Goal: Task Accomplishment & Management: Manage account settings

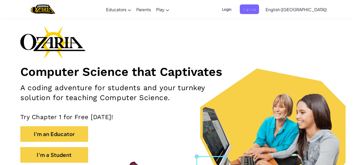
scroll to position [57, 0]
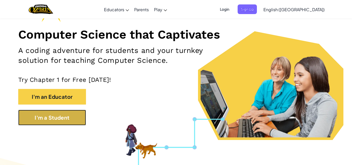
click at [74, 115] on button "I'm a Student" at bounding box center [52, 118] width 68 height 16
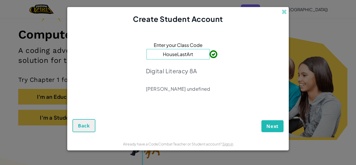
type input "HouseLastArt"
click at [272, 125] on span "Next" at bounding box center [272, 126] width 12 height 6
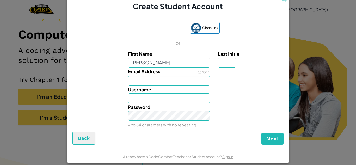
type input "[PERSON_NAME]"
click at [223, 60] on input "Last Initial" at bounding box center [227, 63] width 18 height 10
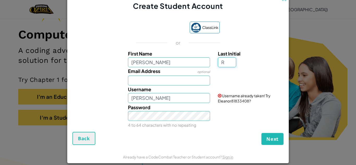
type input "R"
type input "EleanorR"
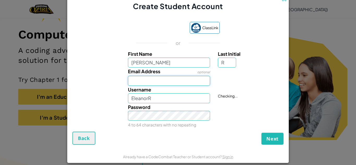
click at [166, 78] on input "Email Address" at bounding box center [169, 81] width 82 height 10
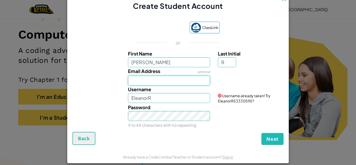
type input "[EMAIL_ADDRESS][DOMAIN_NAME]"
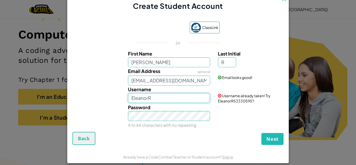
click at [166, 97] on input "EleanorR" at bounding box center [169, 98] width 82 height 10
click at [166, 109] on div "Password 4 to 64 characters with no repeating" at bounding box center [169, 115] width 90 height 25
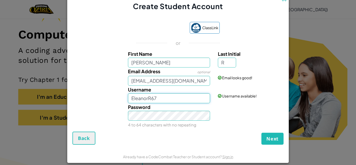
click at [146, 99] on input "EleanorR67" at bounding box center [169, 98] width 82 height 10
click at [149, 98] on input "EleanorR67" at bounding box center [169, 98] width 82 height 10
type input "EleanorR_67"
click at [268, 138] on span "Next" at bounding box center [272, 138] width 12 height 6
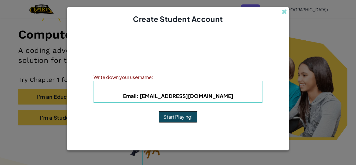
click at [180, 117] on button "Start Playing!" at bounding box center [177, 117] width 39 height 12
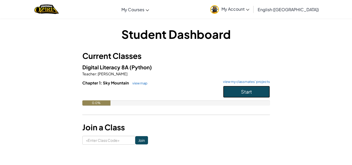
click at [257, 91] on button "Start" at bounding box center [246, 92] width 47 height 12
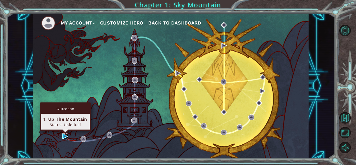
click at [63, 137] on img at bounding box center [65, 136] width 6 height 6
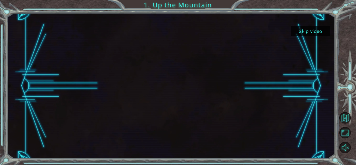
click at [310, 30] on button "Skip video" at bounding box center [310, 31] width 39 height 10
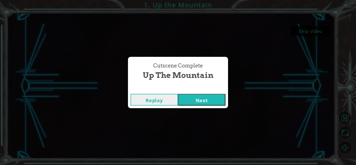
click at [202, 97] on button "Next" at bounding box center [201, 100] width 47 height 12
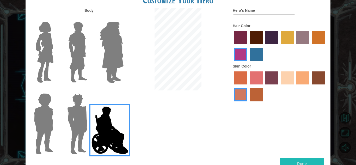
click at [47, 57] on img at bounding box center [45, 52] width 22 height 65
click at [55, 18] on input "Hero Connie" at bounding box center [55, 18] width 0 height 0
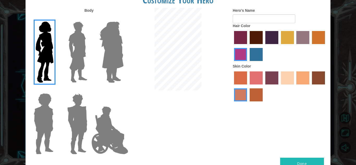
click at [271, 38] on label "hot purple hair color" at bounding box center [271, 37] width 13 height 13
click at [263, 46] on input "hot purple hair color" at bounding box center [263, 46] width 0 height 0
click at [255, 36] on label "maroon hair color" at bounding box center [255, 37] width 13 height 13
click at [248, 46] on input "maroon hair color" at bounding box center [248, 46] width 0 height 0
click at [285, 81] on label "sandy beach skin color" at bounding box center [287, 77] width 13 height 13
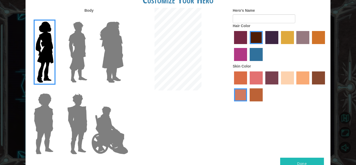
click at [279, 86] on input "sandy beach skin color" at bounding box center [279, 86] width 0 height 0
click at [304, 78] on label "tacao skin color" at bounding box center [302, 77] width 13 height 13
click at [294, 86] on input "tacao skin color" at bounding box center [294, 86] width 0 height 0
click at [323, 76] on label "karma skin color" at bounding box center [318, 77] width 13 height 13
click at [310, 86] on input "karma skin color" at bounding box center [310, 86] width 0 height 0
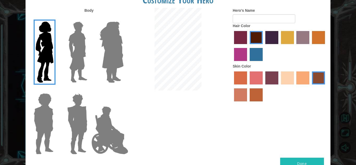
click at [273, 80] on label "tosca skin color" at bounding box center [271, 77] width 13 height 13
click at [263, 86] on input "tosca skin color" at bounding box center [263, 86] width 0 height 0
click at [259, 78] on label "froly skin color" at bounding box center [255, 77] width 13 height 13
click at [248, 86] on input "froly skin color" at bounding box center [248, 86] width 0 height 0
click at [283, 80] on label "sandy beach skin color" at bounding box center [287, 77] width 13 height 13
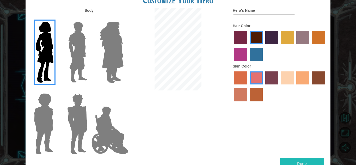
click at [279, 86] on input "sandy beach skin color" at bounding box center [279, 86] width 0 height 0
click at [301, 78] on label "tacao skin color" at bounding box center [302, 77] width 13 height 13
click at [294, 86] on input "tacao skin color" at bounding box center [294, 86] width 0 height 0
click at [318, 80] on label "karma skin color" at bounding box center [318, 77] width 13 height 13
click at [310, 86] on input "karma skin color" at bounding box center [310, 86] width 0 height 0
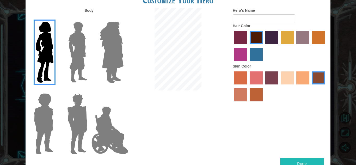
click at [257, 90] on label "smoke tree skin color" at bounding box center [255, 94] width 13 height 13
click at [248, 103] on input "smoke tree skin color" at bounding box center [248, 103] width 0 height 0
drag, startPoint x: 279, startPoint y: 74, endPoint x: 273, endPoint y: 75, distance: 5.8
click at [273, 75] on div at bounding box center [280, 87] width 94 height 34
click at [273, 75] on label "tosca skin color" at bounding box center [271, 77] width 13 height 13
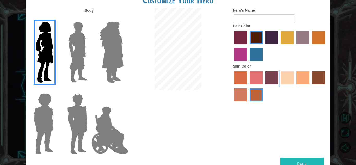
click at [263, 86] on input "tosca skin color" at bounding box center [263, 86] width 0 height 0
click at [236, 96] on label "burning sand skin color" at bounding box center [240, 94] width 13 height 13
click at [325, 86] on input "burning sand skin color" at bounding box center [325, 86] width 0 height 0
drag, startPoint x: 307, startPoint y: 70, endPoint x: 306, endPoint y: 78, distance: 7.8
click at [306, 78] on div at bounding box center [280, 87] width 94 height 34
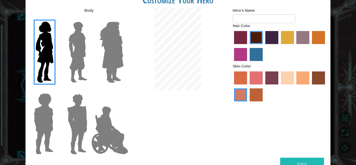
click at [306, 78] on label "tacao skin color" at bounding box center [302, 77] width 13 height 13
click at [294, 86] on input "tacao skin color" at bounding box center [294, 86] width 0 height 0
click at [297, 159] on button "Done" at bounding box center [302, 164] width 44 height 12
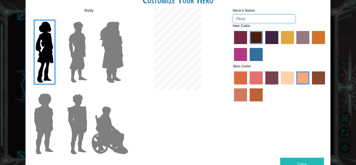
type input "Penis"
click at [317, 159] on button "Done" at bounding box center [302, 164] width 44 height 12
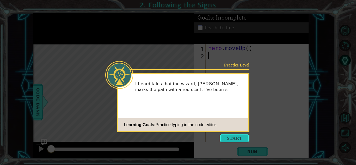
click at [235, 136] on button "Start" at bounding box center [234, 138] width 30 height 8
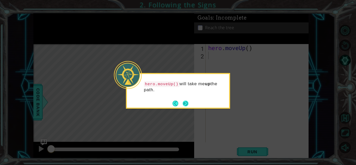
click at [185, 104] on button "Next" at bounding box center [186, 104] width 6 height 6
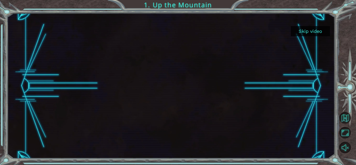
click at [309, 32] on button "Skip video" at bounding box center [310, 31] width 39 height 10
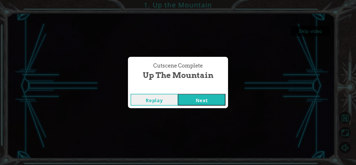
click at [193, 105] on button "Next" at bounding box center [201, 100] width 47 height 12
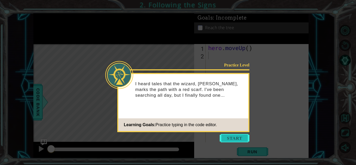
click at [235, 136] on button "Start" at bounding box center [234, 138] width 30 height 8
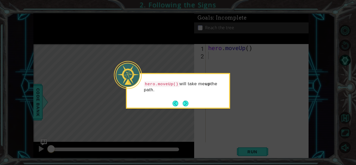
click at [235, 136] on icon at bounding box center [178, 82] width 356 height 165
click at [186, 104] on button "Next" at bounding box center [186, 104] width 6 height 6
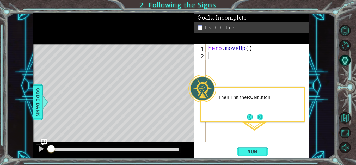
click at [259, 117] on button "Next" at bounding box center [260, 117] width 6 height 6
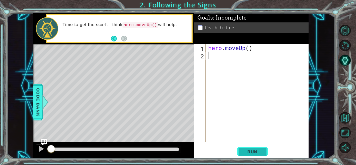
click at [249, 149] on span "Run" at bounding box center [252, 151] width 21 height 5
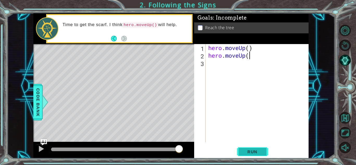
scroll to position [0, 2]
type textarea "hero.moveUp()"
click at [248, 150] on span "Run" at bounding box center [252, 151] width 21 height 5
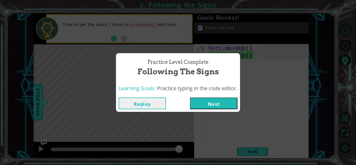
click at [217, 103] on button "Next" at bounding box center [213, 103] width 47 height 12
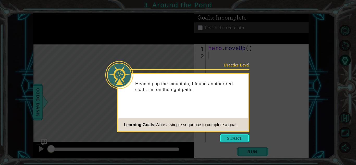
drag, startPoint x: 235, startPoint y: 139, endPoint x: 231, endPoint y: 140, distance: 3.6
click at [231, 140] on button "Start" at bounding box center [234, 138] width 30 height 8
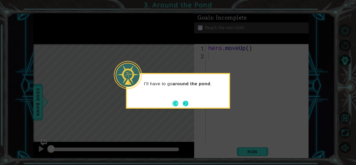
click at [187, 105] on button "Next" at bounding box center [186, 104] width 6 height 6
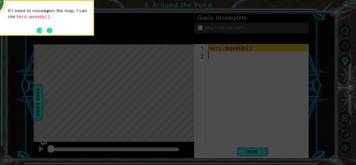
click at [51, 29] on button "Next" at bounding box center [50, 31] width 6 height 6
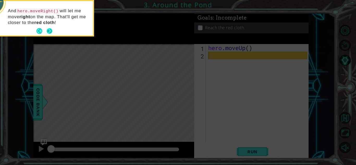
click at [49, 30] on button "Next" at bounding box center [50, 31] width 6 height 6
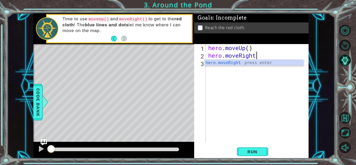
scroll to position [0, 2]
type textarea "hero.moveRight()"
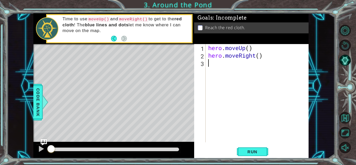
click at [218, 65] on div "hero . moveUp ( ) hero . moveRight ( )" at bounding box center [258, 100] width 103 height 113
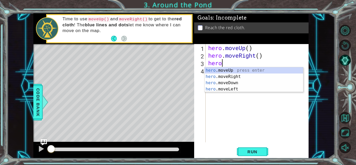
scroll to position [0, 0]
type textarea "hero."
click at [237, 71] on div "hero. moveUp press enter hero. moveRight press enter hero. moveDown press enter…" at bounding box center [253, 85] width 98 height 37
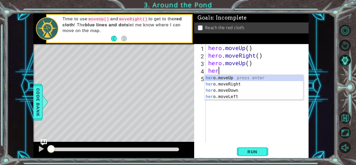
type textarea "hero"
click at [229, 77] on div "hero .moveUp press enter hero .moveRight press enter hero .moveDown press enter…" at bounding box center [253, 93] width 98 height 37
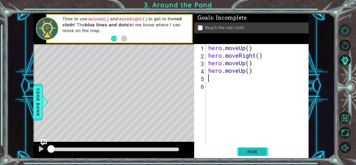
click at [251, 149] on span "Run" at bounding box center [252, 151] width 21 height 5
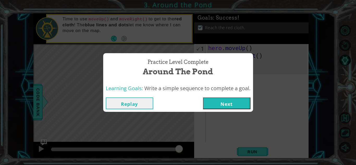
click at [227, 102] on button "Next" at bounding box center [226, 103] width 47 height 12
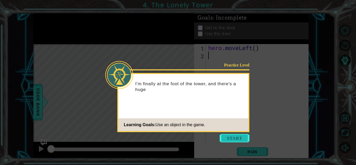
click at [231, 136] on button "Start" at bounding box center [234, 138] width 30 height 8
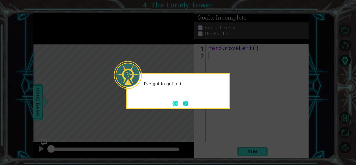
click at [183, 103] on button "Next" at bounding box center [186, 104] width 6 height 6
click at [185, 101] on button "Next" at bounding box center [186, 104] width 6 height 6
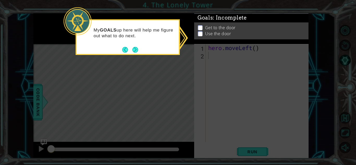
click at [199, 27] on p at bounding box center [200, 29] width 5 height 5
click at [137, 49] on button "Next" at bounding box center [135, 50] width 6 height 6
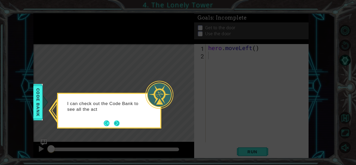
click at [117, 123] on button "Next" at bounding box center [117, 123] width 6 height 6
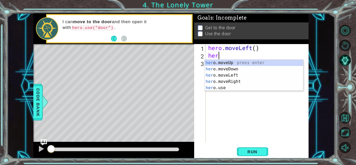
type textarea "hero"
click at [231, 75] on div "hero .moveUp press enter hero .moveDown press enter hero .moveLeft press enter …" at bounding box center [253, 82] width 98 height 44
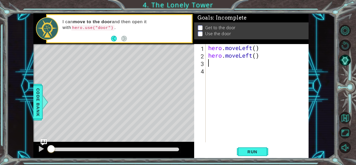
scroll to position [0, 0]
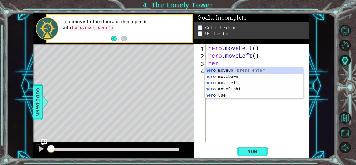
type textarea "hero"
click at [236, 67] on div "hero .moveUp press enter hero .moveDown press enter hero .moveLeft press enter …" at bounding box center [253, 89] width 98 height 44
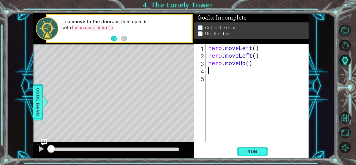
scroll to position [0, 0]
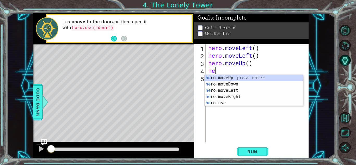
type textarea "hero"
click at [230, 79] on div "hero .moveUp press enter hero .moveDown press enter hero .moveLeft press enter …" at bounding box center [253, 97] width 98 height 44
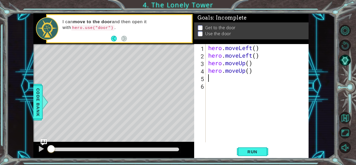
scroll to position [0, 0]
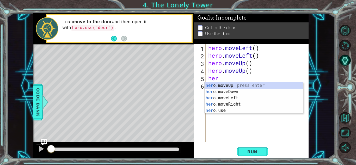
type textarea "hero"
click at [228, 105] on div "hero .moveUp press enter hero .moveDown press enter hero .moveLeft press enter …" at bounding box center [253, 104] width 98 height 44
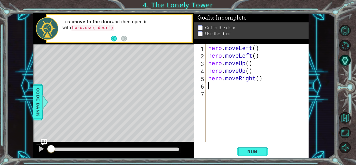
scroll to position [0, 0]
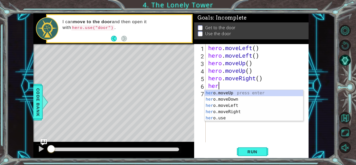
type textarea "hero"
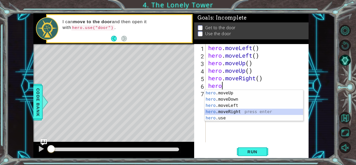
click at [222, 112] on div "hero .moveUp press enter hero .moveDown press enter hero .moveLeft press enter …" at bounding box center [253, 112] width 98 height 44
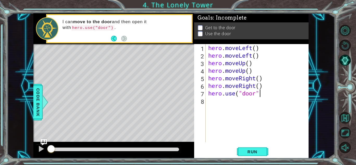
scroll to position [0, 2]
type textarea "hero.use("door")"
click at [252, 151] on span "Run" at bounding box center [252, 151] width 21 height 5
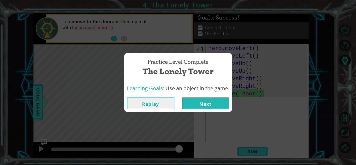
click at [214, 107] on button "Next" at bounding box center [205, 103] width 47 height 12
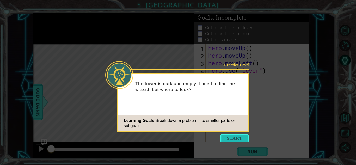
click at [239, 137] on button "Start" at bounding box center [234, 138] width 30 height 8
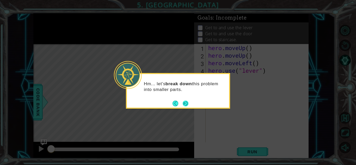
click at [186, 105] on button "Next" at bounding box center [186, 104] width 6 height 6
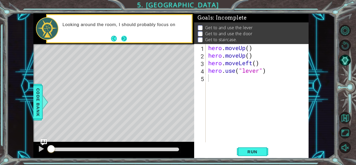
click at [125, 39] on button "Next" at bounding box center [124, 39] width 6 height 6
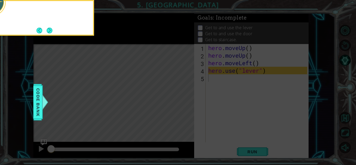
click at [125, 39] on icon at bounding box center [178, 24] width 356 height 280
click at [51, 28] on button "Next" at bounding box center [50, 31] width 6 height 6
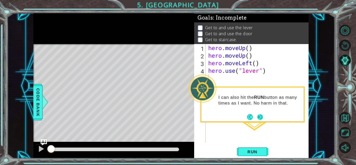
click at [261, 117] on button "Next" at bounding box center [260, 117] width 6 height 6
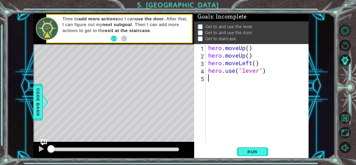
scroll to position [8, 0]
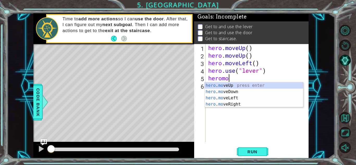
type textarea "heromov"
click at [229, 106] on div "hero . mov eUp press enter hero . mov eDown press enter hero . mov eLeft press …" at bounding box center [253, 100] width 98 height 37
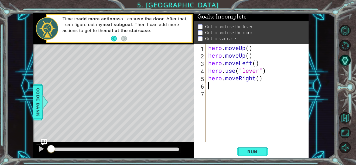
scroll to position [0, 0]
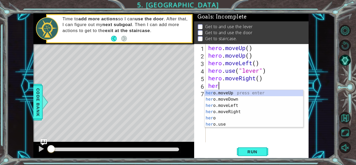
type textarea "hero"
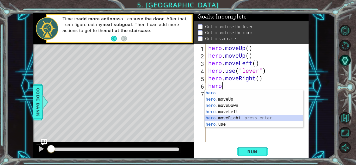
click at [233, 119] on div "hero press enter hero .moveUp press enter hero .moveDown press enter hero .move…" at bounding box center [253, 115] width 98 height 50
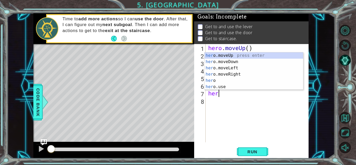
type textarea "hero"
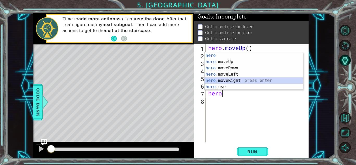
click at [230, 80] on div "hero press enter hero .moveUp press enter hero .moveDown press enter hero .move…" at bounding box center [253, 77] width 98 height 50
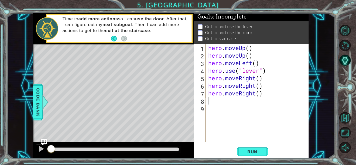
click at [199, 24] on p at bounding box center [200, 26] width 5 height 5
click at [216, 98] on div "hero . moveUp ( ) hero . moveUp ( ) hero . moveLeft ( ) hero . use ( "lever" ) …" at bounding box center [258, 100] width 103 height 113
type textarea "hero.use("door")"
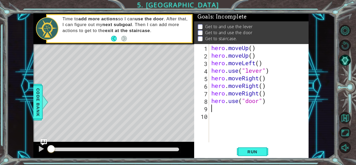
click at [233, 114] on div "hero . moveUp ( ) hero . moveUp ( ) hero . moveLeft ( ) hero . use ( "lever" ) …" at bounding box center [259, 100] width 99 height 113
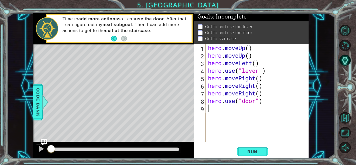
type textarea "m"
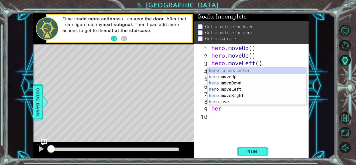
type textarea "hero"
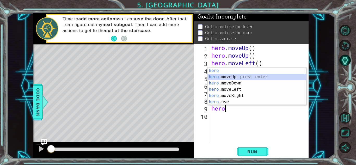
click at [234, 76] on div "hero press enter hero .moveUp press enter hero .moveDown press enter hero .move…" at bounding box center [257, 92] width 98 height 50
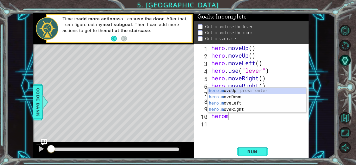
scroll to position [0, 1]
type textarea "heromo"
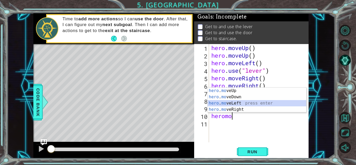
click at [239, 103] on div "hero . mo veUp press enter hero . mo veDown press enter hero . mo veLeft press …" at bounding box center [257, 105] width 98 height 37
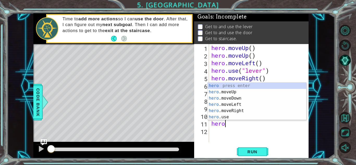
type textarea "herom"
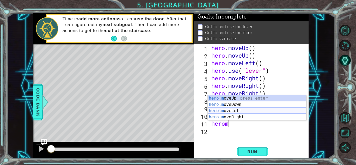
click at [237, 111] on div "hero . m oveUp press enter hero . m oveDown press enter hero . m oveLeft press …" at bounding box center [257, 113] width 98 height 37
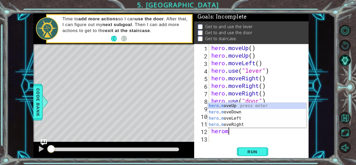
type textarea "heromo"
click at [218, 117] on div "hero . mo veUp press enter hero . mo veDown press enter hero . mo veLeft press …" at bounding box center [257, 121] width 98 height 37
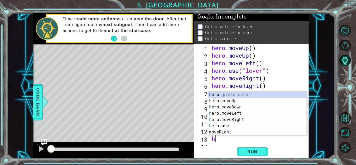
scroll to position [8, 0]
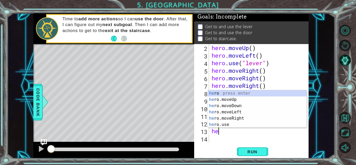
type textarea "her"
click at [240, 100] on div "her o press enter her o.moveUp press enter her o.moveDown press enter her o.mov…" at bounding box center [257, 115] width 98 height 50
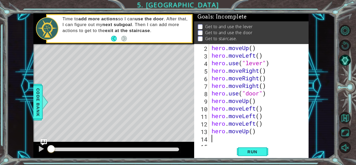
scroll to position [15, 0]
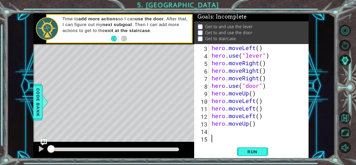
click at [220, 139] on div "hero . moveLeft ( ) hero . use ( "lever" ) hero . moveRight ( ) hero . moveRigh…" at bounding box center [257, 100] width 95 height 113
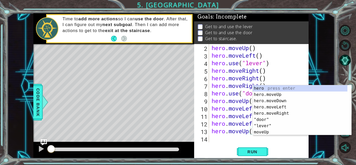
scroll to position [8, 0]
type textarea "hero.moveUp()"
click at [252, 147] on button "Run" at bounding box center [252, 151] width 31 height 11
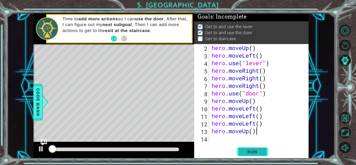
scroll to position [4, 0]
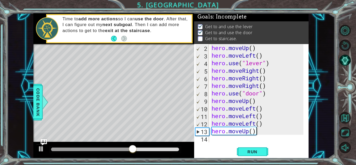
click at [258, 101] on div "hero . moveUp ( ) hero . moveLeft ( ) hero . use ( "lever" ) hero . moveRight (…" at bounding box center [257, 100] width 95 height 113
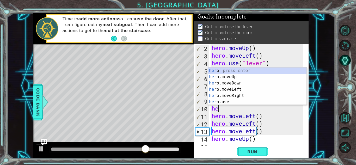
type textarea "hero"
click at [245, 76] on div "hero press enter hero .moveUp press enter hero .moveDown press enter hero .move…" at bounding box center [257, 92] width 98 height 50
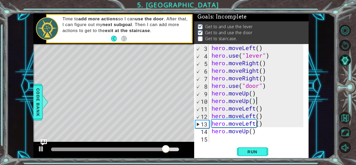
scroll to position [15, 0]
type textarea "hero.moveUp()"
click at [246, 151] on span "Run" at bounding box center [252, 151] width 21 height 5
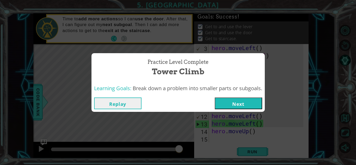
click at [237, 105] on button "Next" at bounding box center [238, 103] width 47 height 12
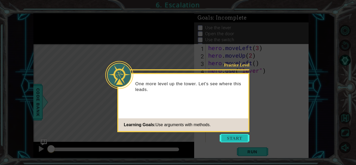
click at [235, 137] on button "Start" at bounding box center [234, 138] width 30 height 8
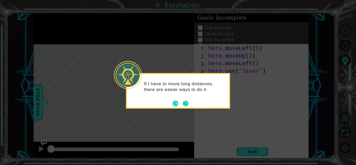
click at [186, 103] on button "Next" at bounding box center [185, 103] width 7 height 7
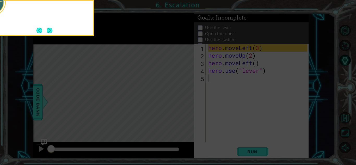
click at [186, 103] on icon at bounding box center [178, 24] width 356 height 280
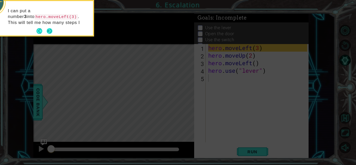
click at [50, 30] on button "Next" at bounding box center [50, 31] width 6 height 6
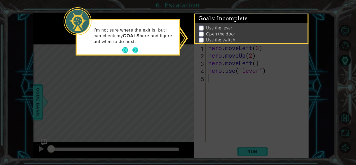
click at [137, 51] on button "Next" at bounding box center [135, 50] width 6 height 6
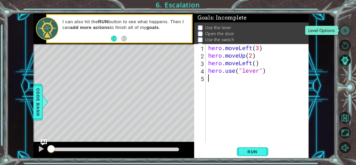
click at [346, 33] on button "Level Options" at bounding box center [344, 30] width 11 height 11
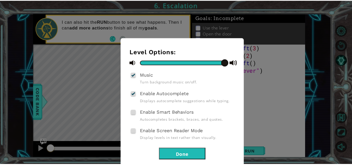
scroll to position [12, 0]
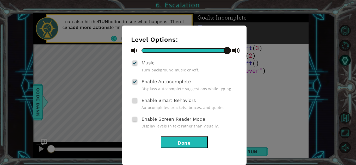
click at [173, 141] on button "Done" at bounding box center [184, 142] width 47 height 12
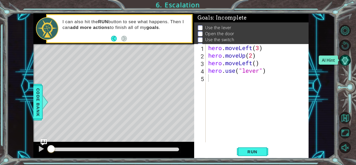
click at [347, 61] on button "AI Hint" at bounding box center [344, 59] width 11 height 11
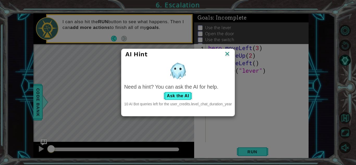
click at [228, 53] on img at bounding box center [227, 54] width 7 height 8
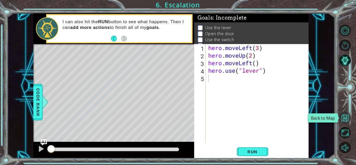
click at [344, 115] on button "Back to Map" at bounding box center [344, 117] width 11 height 11
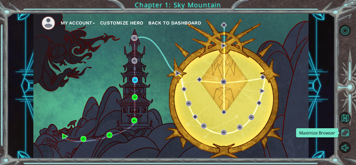
click at [344, 131] on button "Maximize Browser" at bounding box center [344, 132] width 11 height 11
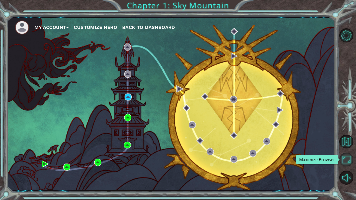
click at [347, 159] on button "Maximize Browser" at bounding box center [346, 160] width 14 height 14
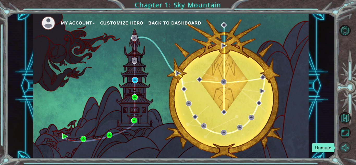
click at [344, 147] on button "Unmute" at bounding box center [344, 147] width 11 height 11
click at [344, 147] on button "Mute" at bounding box center [344, 147] width 11 height 11
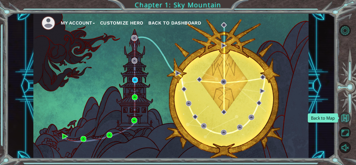
click at [344, 116] on button "Back to Map" at bounding box center [344, 117] width 11 height 11
click at [77, 22] on button "My Account" at bounding box center [78, 23] width 34 height 8
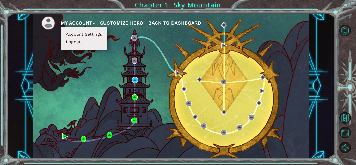
click at [95, 34] on button "Account Settings" at bounding box center [83, 35] width 39 height 6
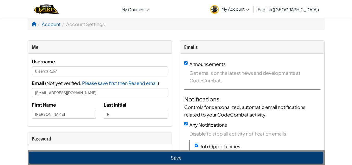
click at [249, 7] on span "My Account" at bounding box center [235, 8] width 28 height 5
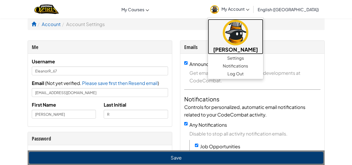
click at [248, 35] on img at bounding box center [236, 33] width 26 height 26
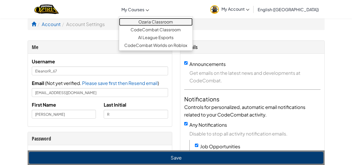
click at [171, 21] on link "Ozaria Classroom" at bounding box center [155, 22] width 73 height 8
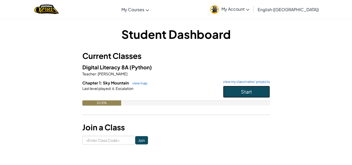
click at [244, 91] on span "Start" at bounding box center [246, 92] width 11 height 6
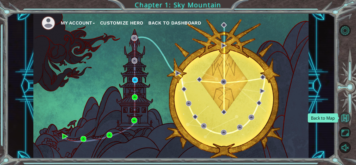
click at [343, 117] on button "Back to Map" at bounding box center [344, 117] width 11 height 11
click at [124, 21] on button "Customize Hero" at bounding box center [121, 23] width 43 height 8
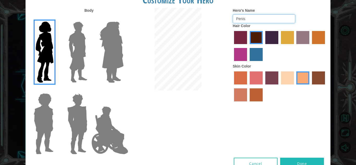
click at [255, 20] on input "Penis" at bounding box center [264, 18] width 62 height 9
type input "P"
type input "6"
type input "guess what"
click at [294, 160] on button "Done" at bounding box center [302, 164] width 44 height 12
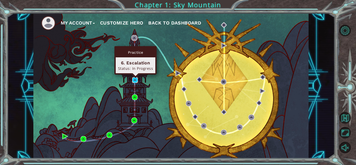
click at [134, 80] on img at bounding box center [135, 80] width 6 height 6
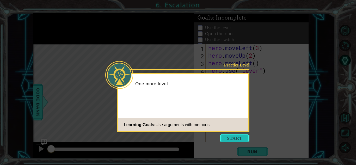
click at [235, 137] on button "Start" at bounding box center [234, 138] width 30 height 8
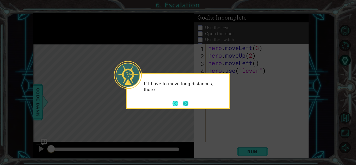
click at [185, 101] on button "Next" at bounding box center [186, 104] width 6 height 6
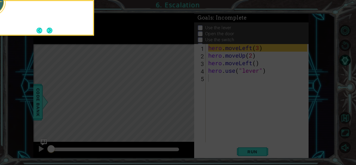
click at [185, 101] on icon at bounding box center [178, 24] width 356 height 280
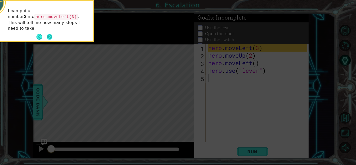
click at [50, 34] on button "Next" at bounding box center [50, 37] width 6 height 6
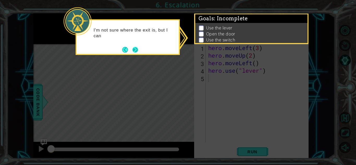
click at [135, 51] on button "Next" at bounding box center [135, 50] width 6 height 6
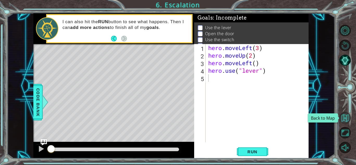
click at [345, 118] on button "Back to Map" at bounding box center [344, 117] width 11 height 11
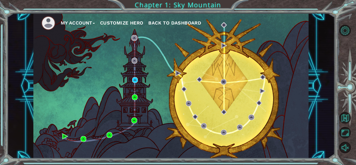
click at [181, 24] on span "Back to Dashboard" at bounding box center [174, 22] width 53 height 5
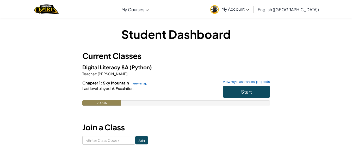
click at [249, 11] on span "My Account" at bounding box center [235, 8] width 28 height 5
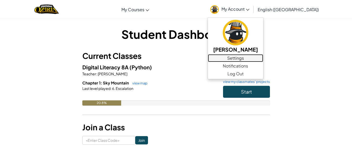
click at [263, 60] on link "Settings" at bounding box center [235, 58] width 55 height 8
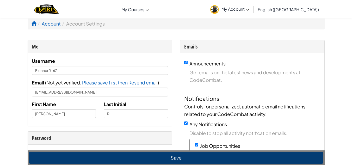
scroll to position [1, 0]
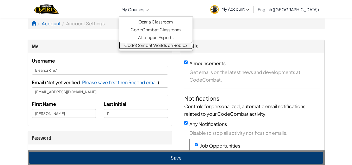
click at [192, 47] on link "CodeCombat Worlds on Roblox" at bounding box center [155, 45] width 73 height 8
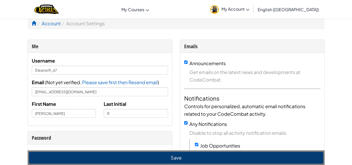
click at [301, 10] on span "English ([GEOGRAPHIC_DATA])" at bounding box center [287, 9] width 61 height 5
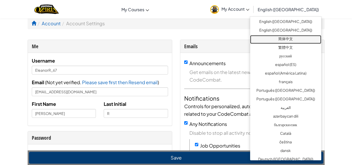
click at [282, 38] on link "简体中文" at bounding box center [285, 39] width 71 height 9
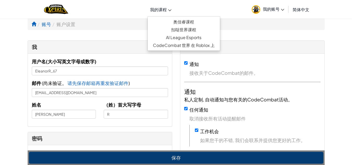
click at [166, 10] on span "我的课程" at bounding box center [158, 9] width 17 height 5
click at [179, 24] on link "奥佳睿课程" at bounding box center [184, 22] width 72 height 8
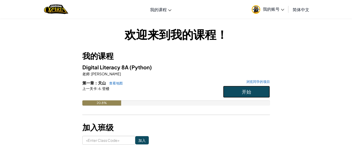
click at [245, 91] on span "开始" at bounding box center [246, 92] width 9 height 6
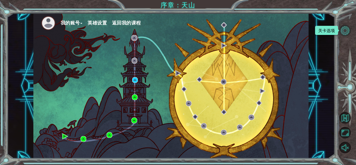
click at [343, 31] on button "关卡选项" at bounding box center [344, 30] width 11 height 11
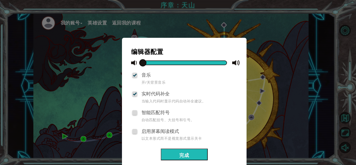
click at [180, 153] on button "完成" at bounding box center [184, 154] width 47 height 12
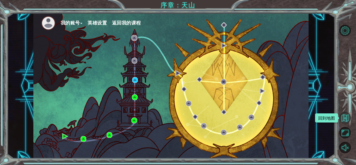
click at [343, 114] on button "回到地图" at bounding box center [344, 117] width 11 height 11
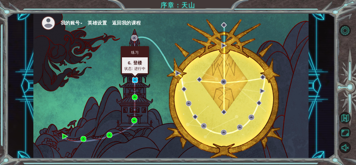
click at [135, 79] on img at bounding box center [135, 80] width 6 height 6
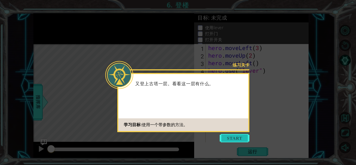
click at [234, 138] on button "Start" at bounding box center [234, 138] width 30 height 8
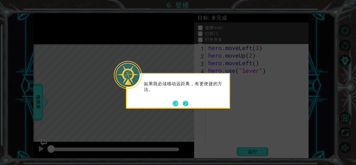
click at [186, 103] on button "Next" at bounding box center [186, 104] width 6 height 6
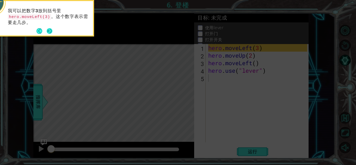
click at [47, 29] on button "Next" at bounding box center [50, 31] width 6 height 6
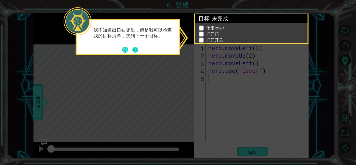
click at [136, 49] on button "Next" at bounding box center [135, 50] width 6 height 6
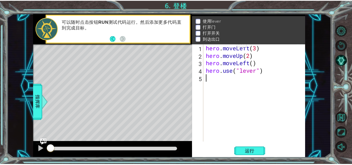
scroll to position [14, 0]
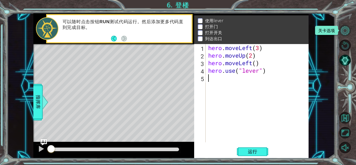
click at [343, 31] on button "关卡选项" at bounding box center [344, 30] width 11 height 11
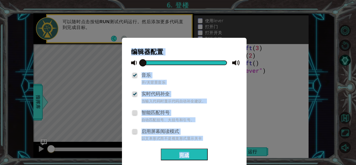
drag, startPoint x: 335, startPoint y: 74, endPoint x: 220, endPoint y: 149, distance: 137.2
click at [220, 149] on div "编辑器配置 音乐 开/关背景音乐 实时代码补全 当输入代码时显示代码自动补全建议。 智能匹配符号 自动匹配括号、大括号和引号。 启用屏幕阅读模式 以文本形式而…" at bounding box center [178, 82] width 356 height 165
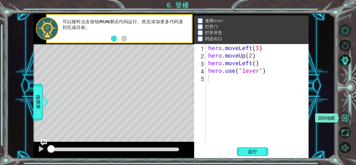
click at [346, 117] on button "回到地图" at bounding box center [344, 117] width 11 height 11
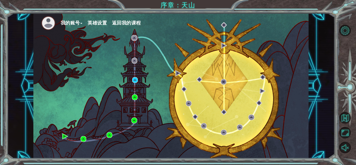
click at [72, 23] on button "我的账号" at bounding box center [72, 23] width 22 height 8
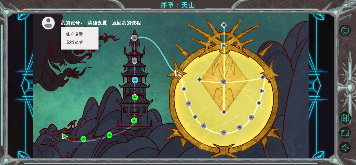
click at [83, 35] on button "账户设置" at bounding box center [74, 35] width 20 height 6
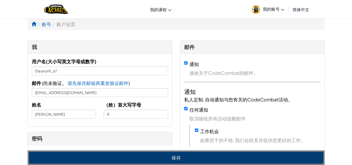
click at [298, 5] on link "简体中文" at bounding box center [301, 9] width 22 height 14
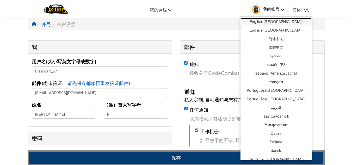
click at [275, 20] on link "English ([GEOGRAPHIC_DATA])" at bounding box center [275, 22] width 71 height 9
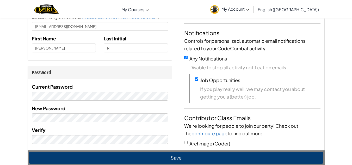
scroll to position [67, 0]
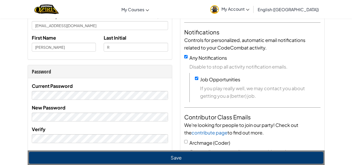
click at [200, 79] on label "Job Opportunities" at bounding box center [220, 79] width 40 height 6
click at [198, 79] on input "Job Opportunities" at bounding box center [196, 78] width 3 height 3
checkbox input "false"
click at [188, 56] on div "Any Notifications Disable to stop all activity notification emails." at bounding box center [252, 62] width 136 height 16
click at [185, 55] on input "Any Notifications" at bounding box center [185, 56] width 3 height 3
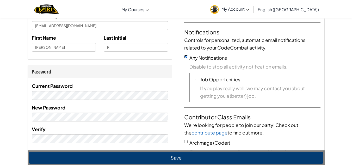
checkbox input "false"
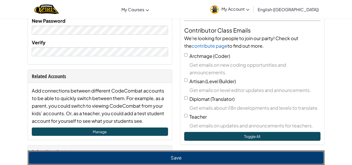
scroll to position [154, 0]
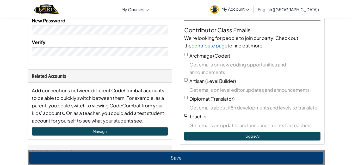
click at [187, 115] on input "Teacher" at bounding box center [185, 115] width 3 height 3
checkbox input "true"
click at [187, 98] on input "Diplomat (Translator)" at bounding box center [185, 97] width 3 height 3
checkbox input "false"
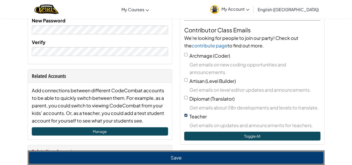
click at [184, 115] on input "Teacher" at bounding box center [185, 115] width 3 height 3
checkbox input "false"
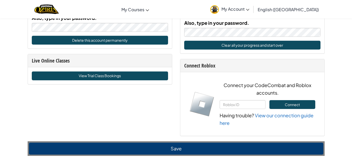
scroll to position [324, 0]
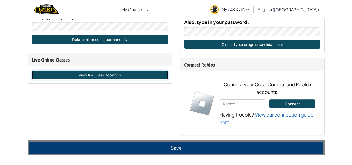
click at [113, 76] on link "View Trial Class Bookings" at bounding box center [100, 75] width 136 height 9
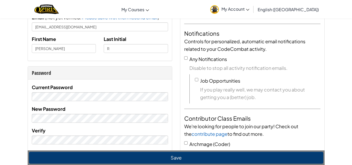
scroll to position [0, 0]
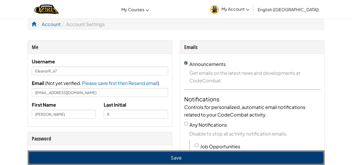
click at [186, 62] on input "Announcements" at bounding box center [185, 62] width 3 height 3
checkbox input "false"
